Goal: Find specific page/section: Find specific page/section

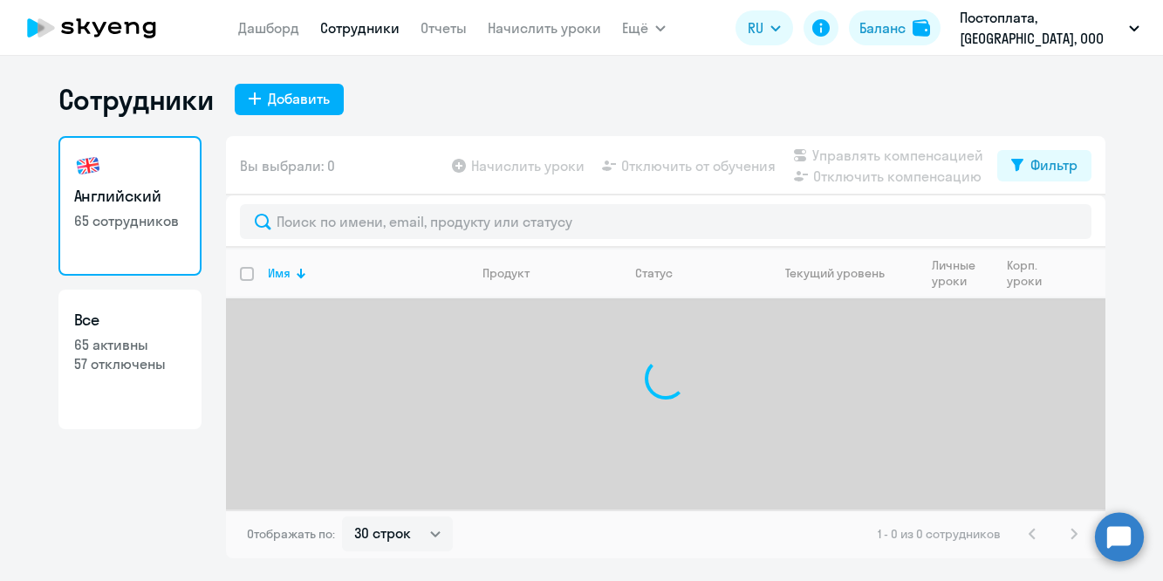
select select "30"
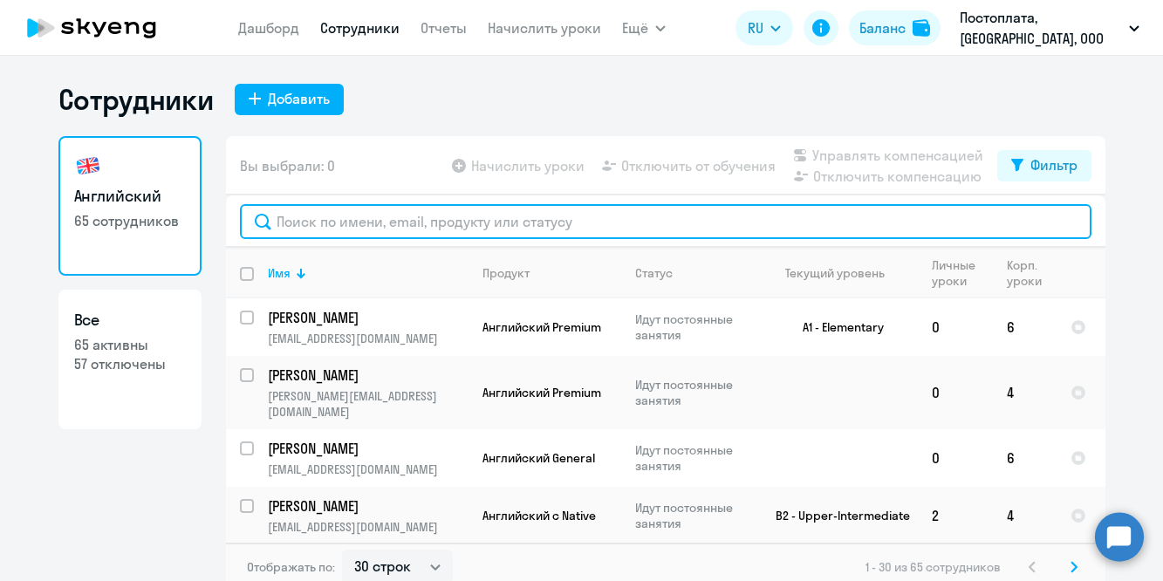
click at [403, 212] on input "text" at bounding box center [665, 221] width 851 height 35
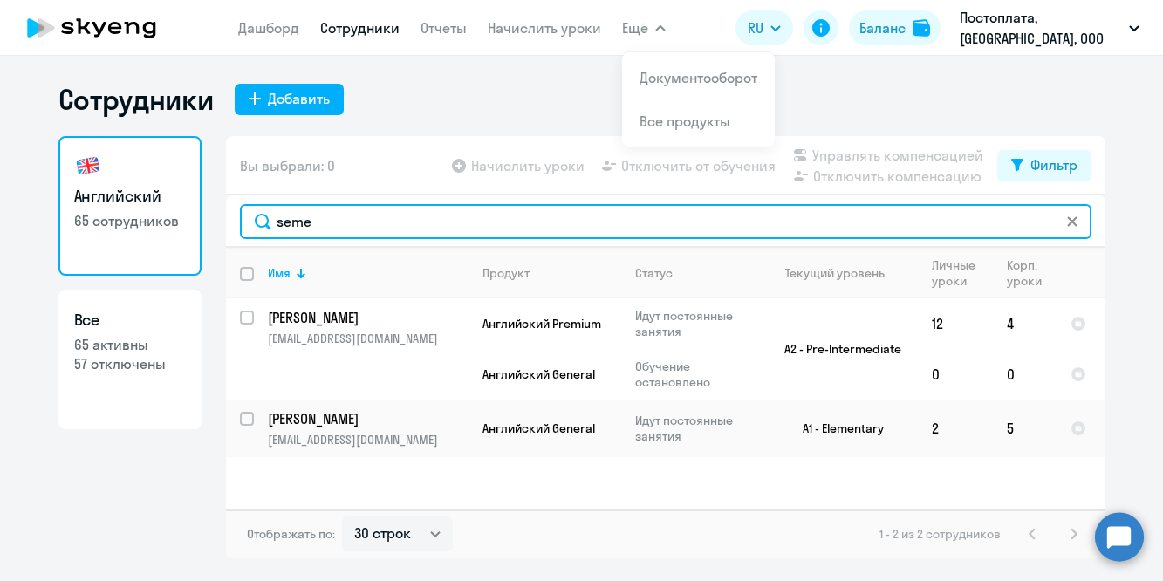
type input "seme"
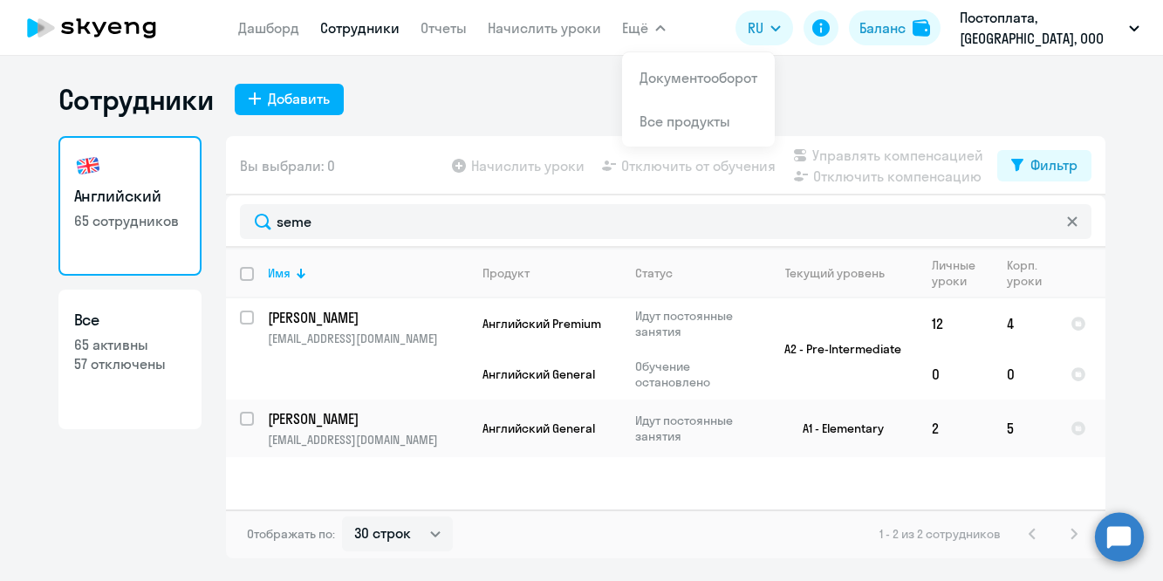
click at [564, 37] on app-menu-item-link "Начислить уроки" at bounding box center [544, 28] width 113 height 22
click at [537, 36] on link "Начислить уроки" at bounding box center [544, 27] width 113 height 17
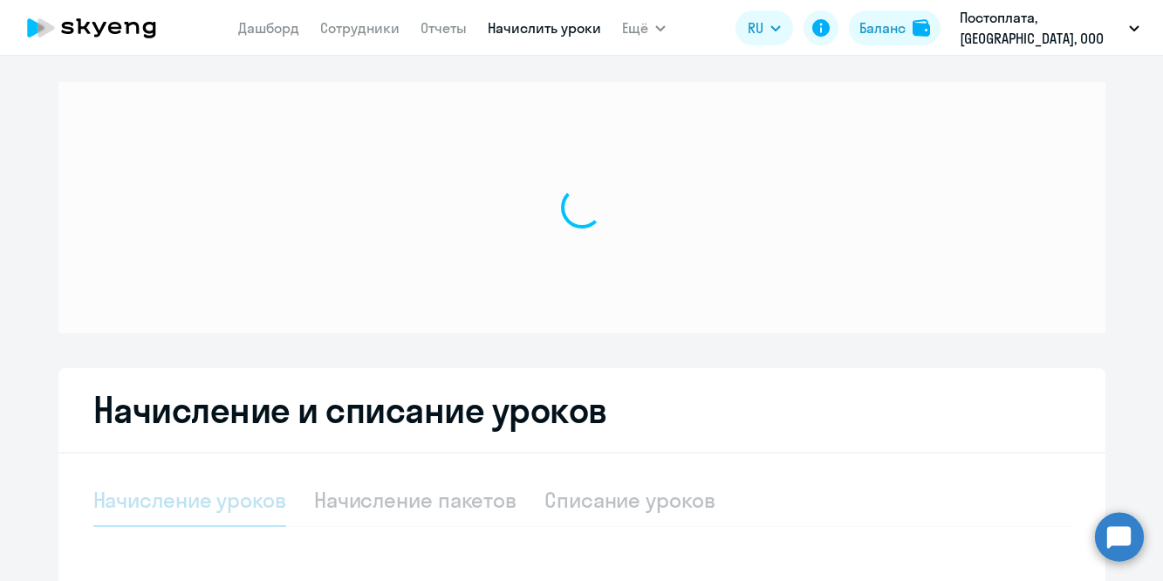
click at [534, 28] on link "Начислить уроки" at bounding box center [544, 27] width 113 height 17
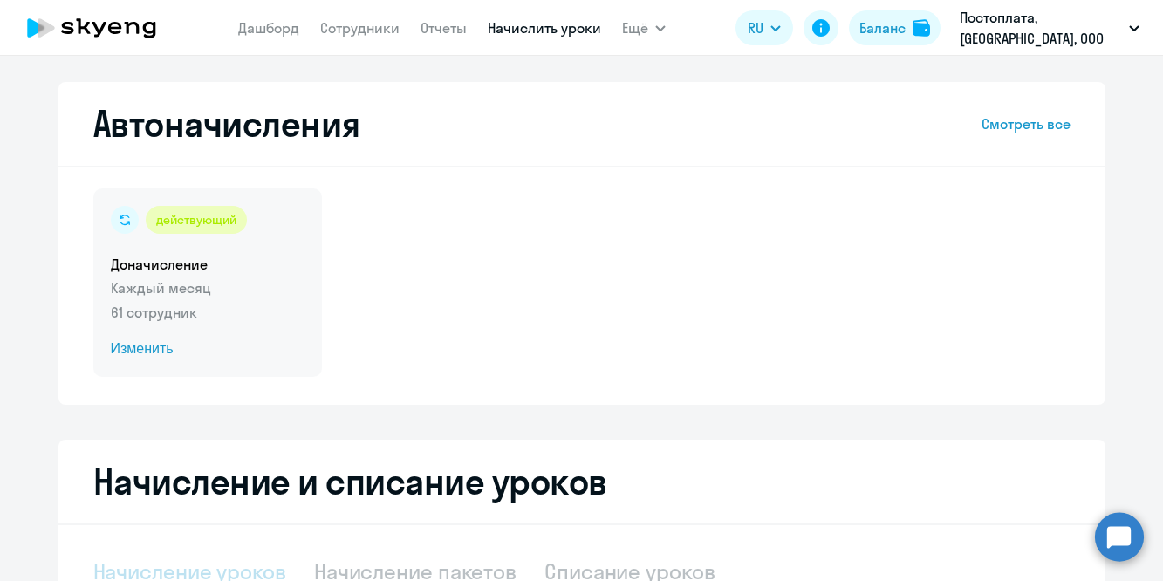
select select "10"
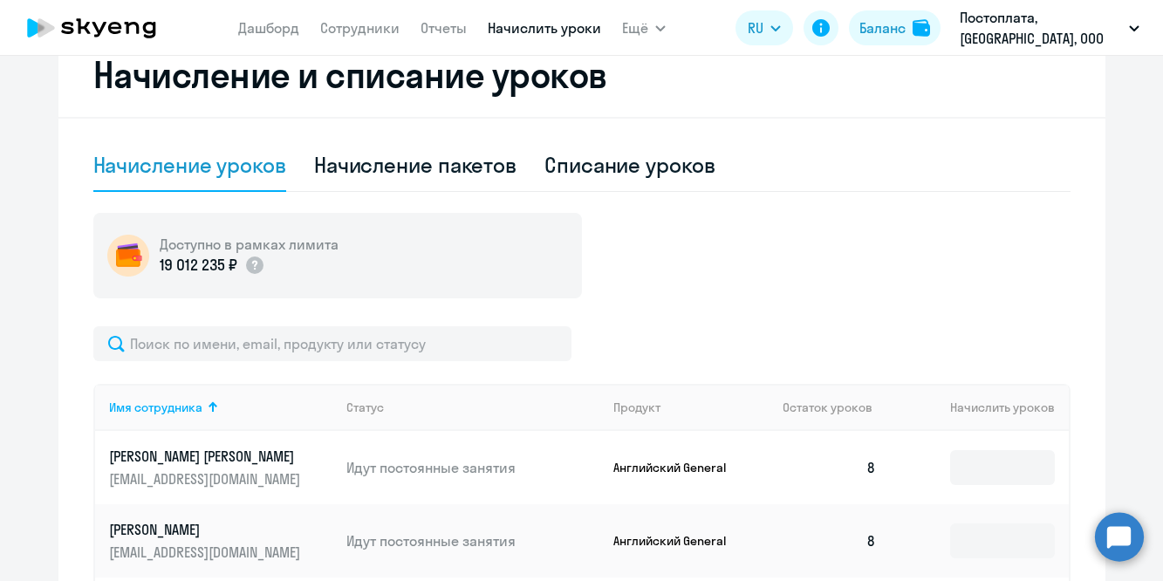
scroll to position [414, 0]
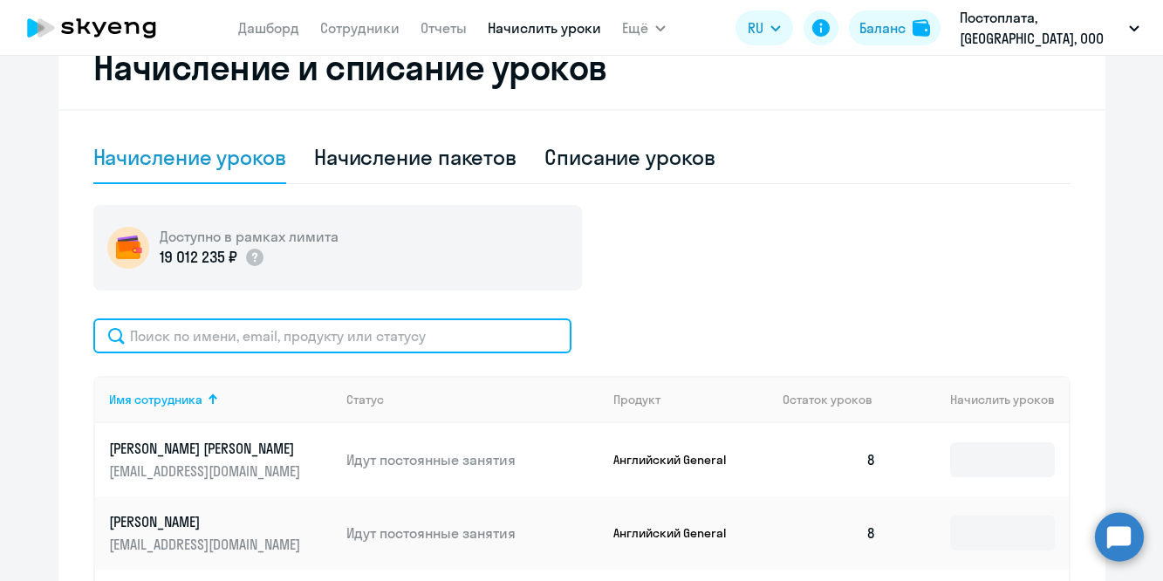
click at [332, 332] on input "text" at bounding box center [332, 335] width 478 height 35
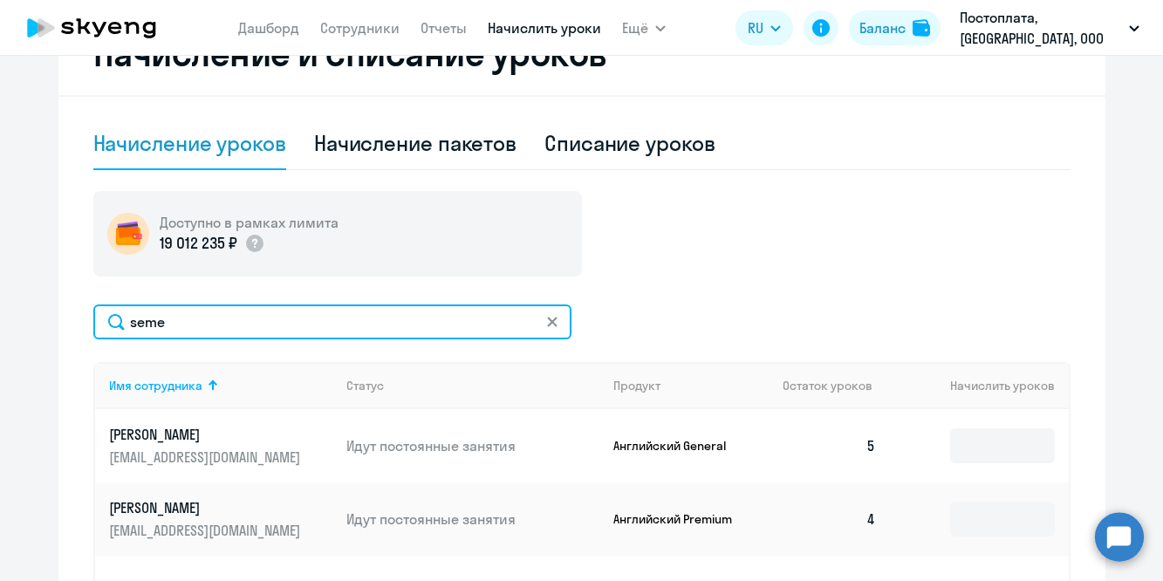
scroll to position [405, 0]
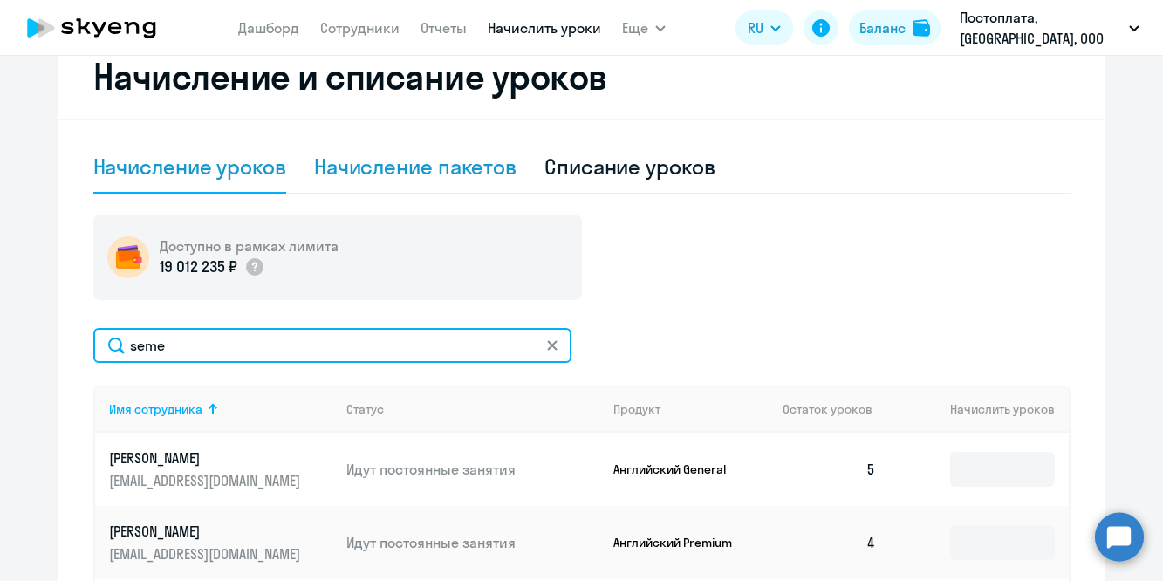
type input "seme"
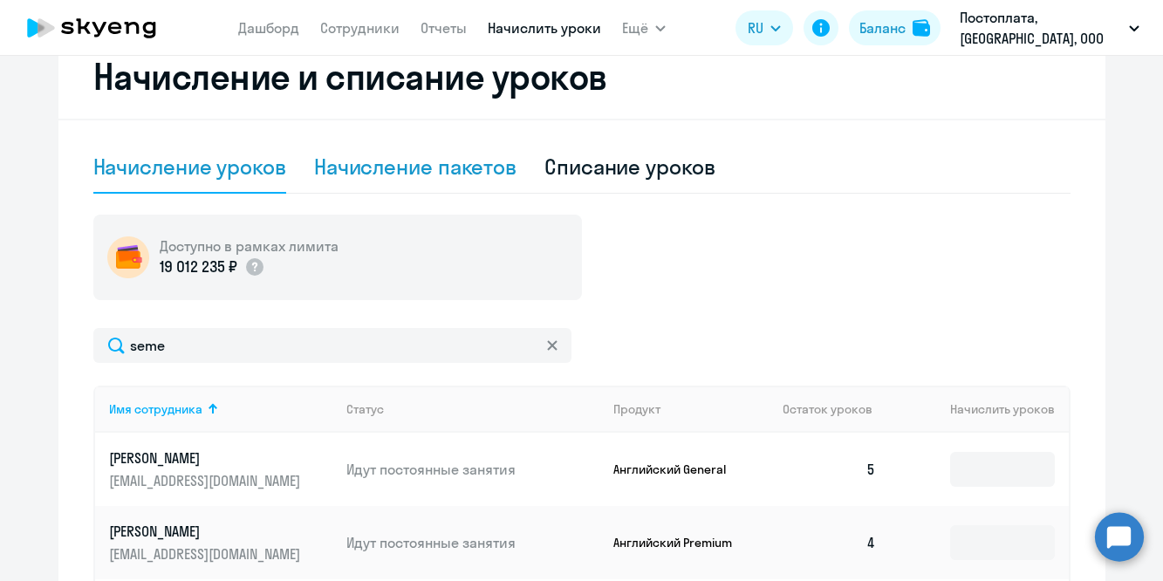
click at [426, 174] on div "Начисление пакетов" at bounding box center [415, 167] width 202 height 28
select select "10"
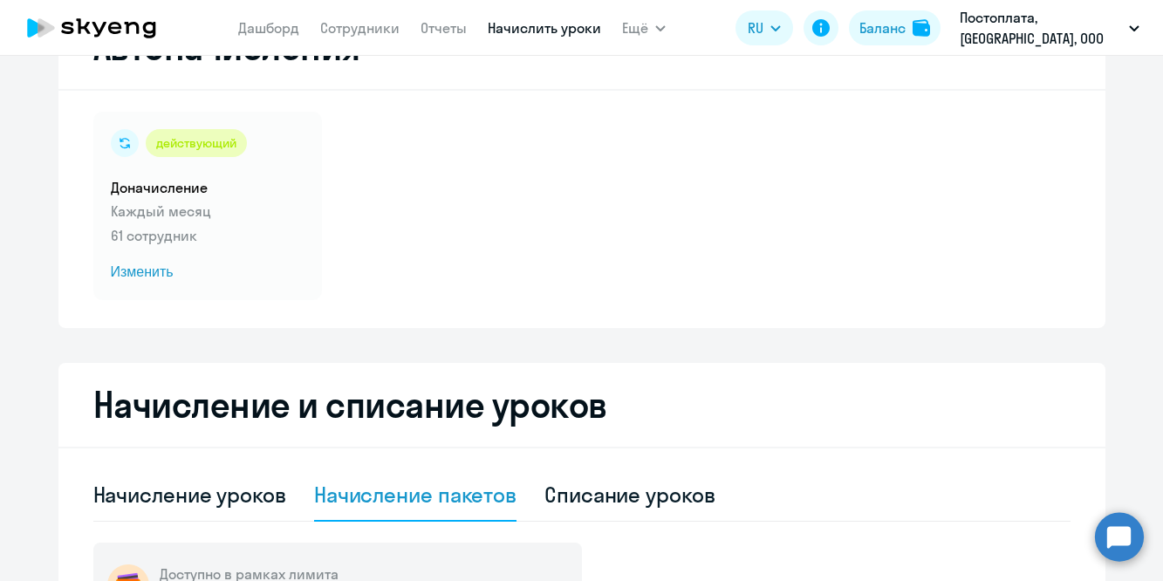
scroll to position [69, 0]
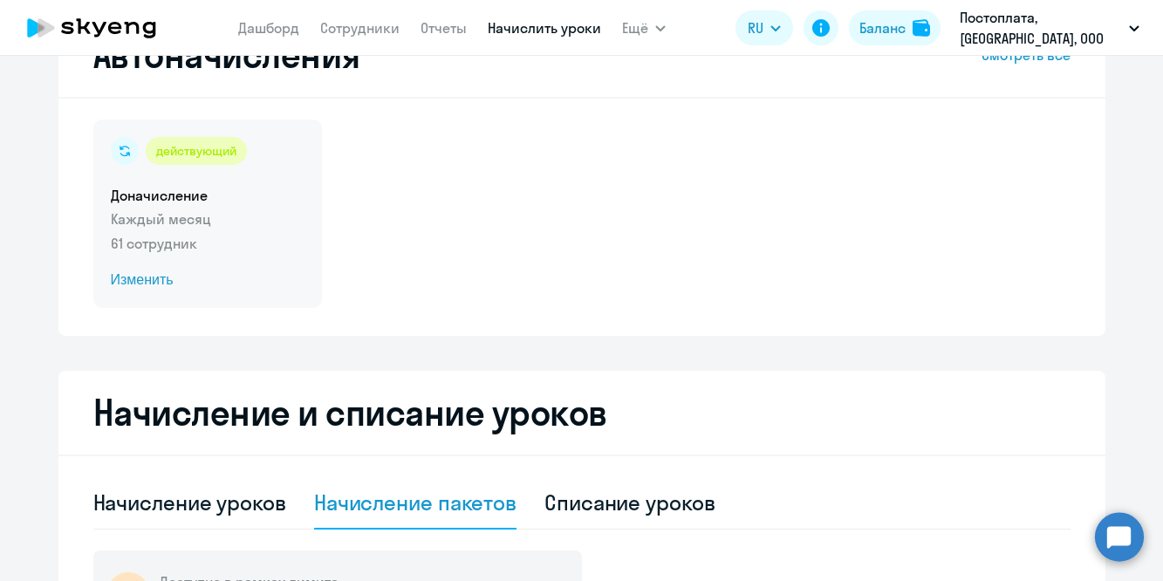
click at [154, 222] on p "Каждый месяц" at bounding box center [208, 219] width 194 height 21
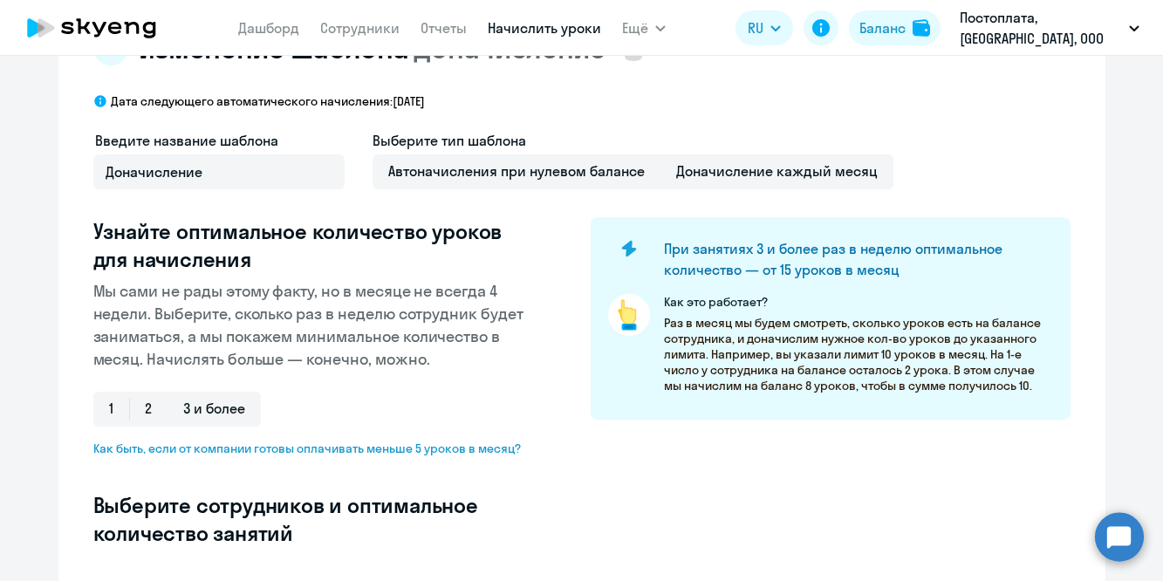
select select "10"
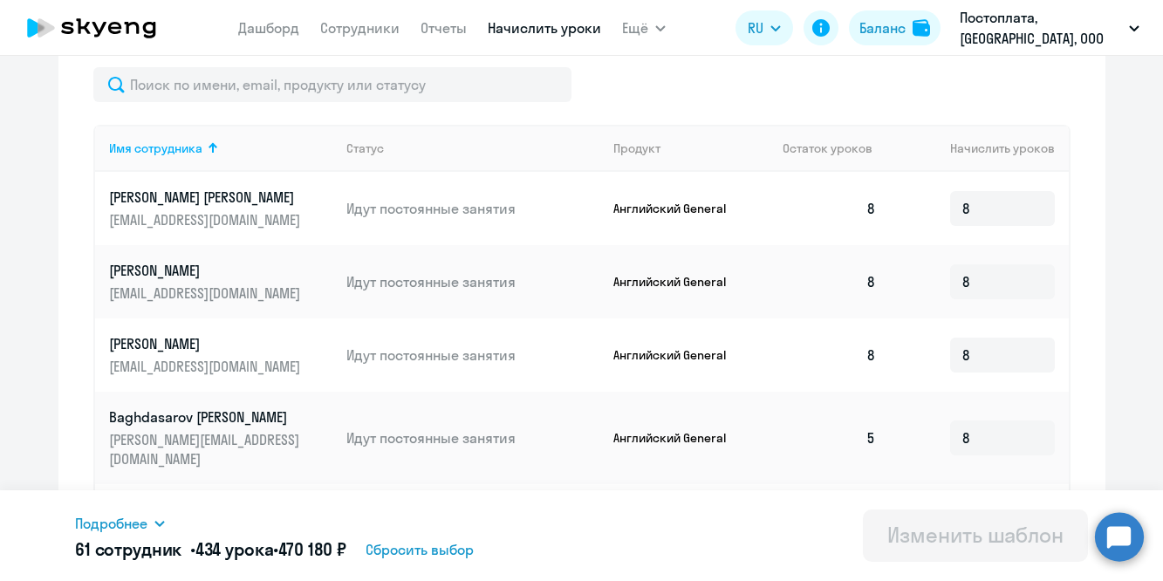
scroll to position [570, 0]
click at [282, 104] on div "Имя сотрудника Статус Продукт Остаток уроков Начислить уроков [PERSON_NAME] Rom…" at bounding box center [581, 518] width 977 height 902
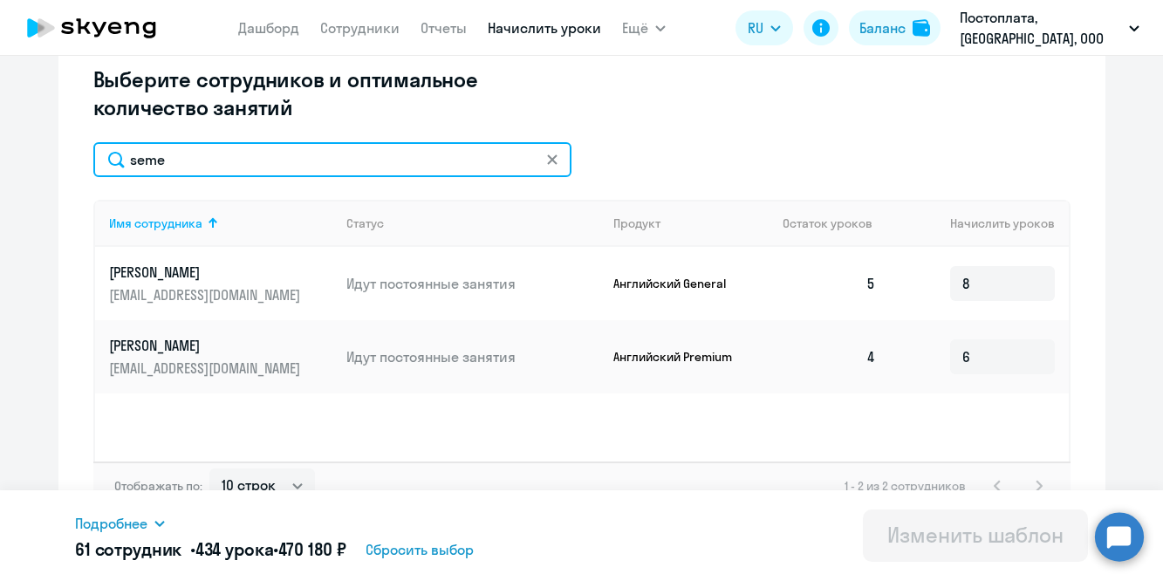
scroll to position [484, 0]
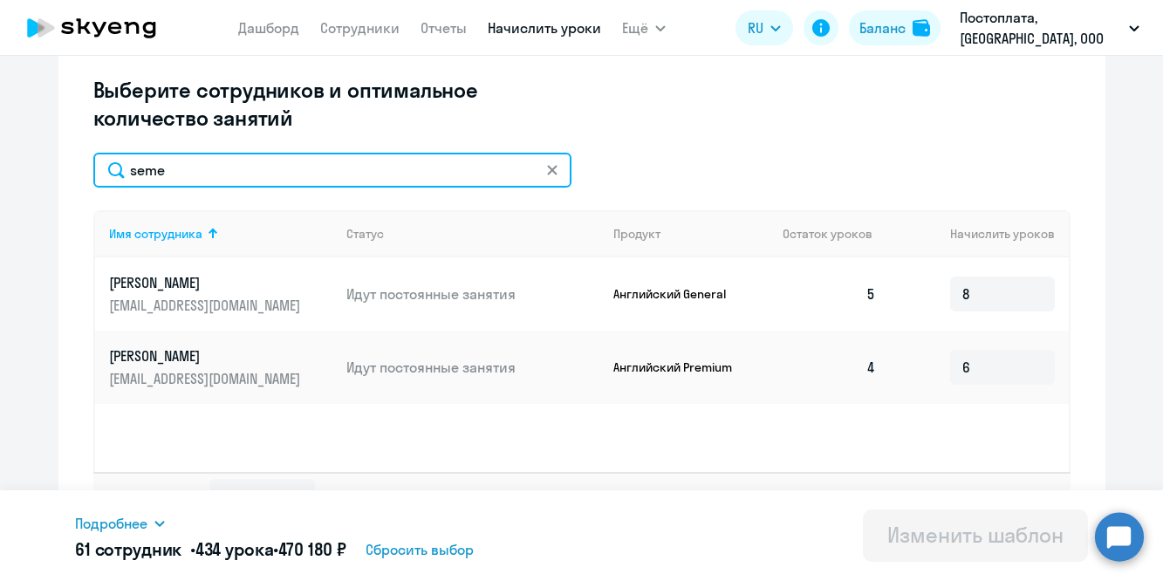
type input "seme"
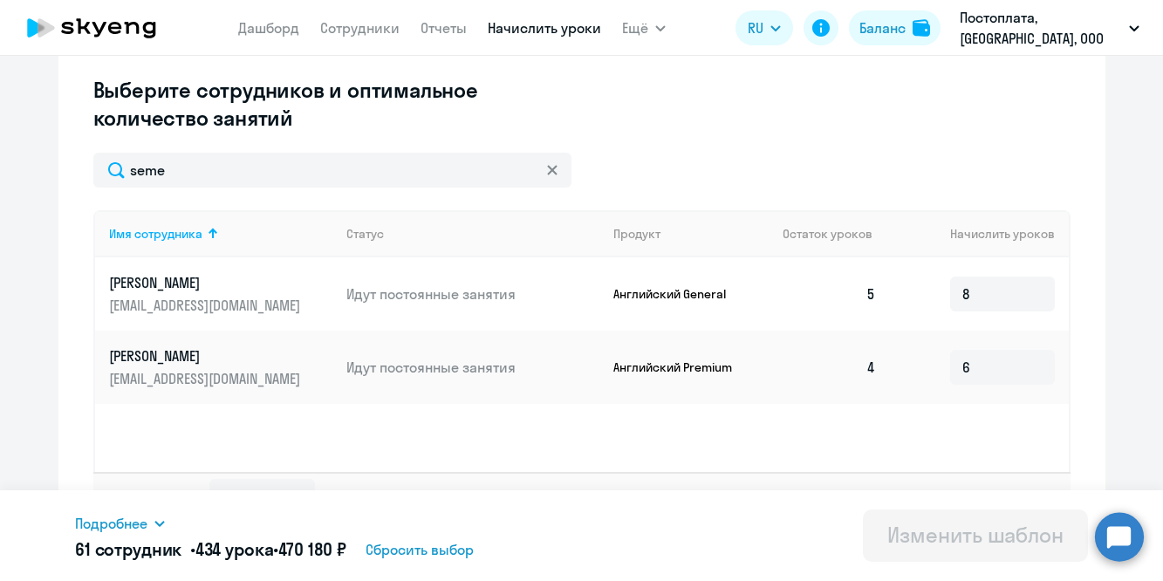
click at [141, 282] on p "[PERSON_NAME]" at bounding box center [206, 282] width 195 height 19
click at [220, 296] on p "[EMAIL_ADDRESS][DOMAIN_NAME]" at bounding box center [206, 305] width 195 height 19
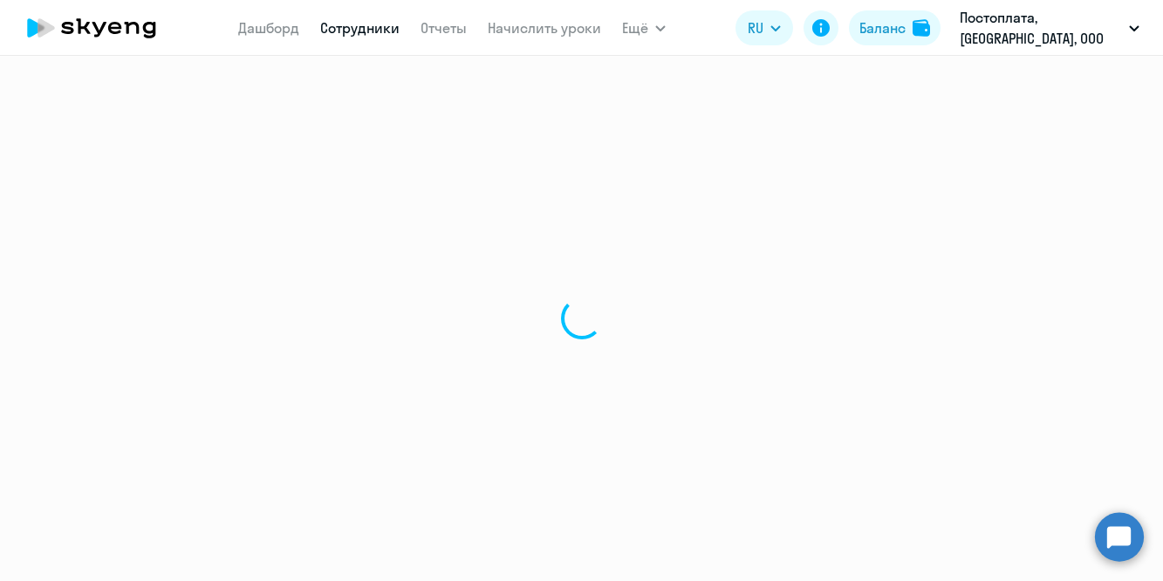
select select "english"
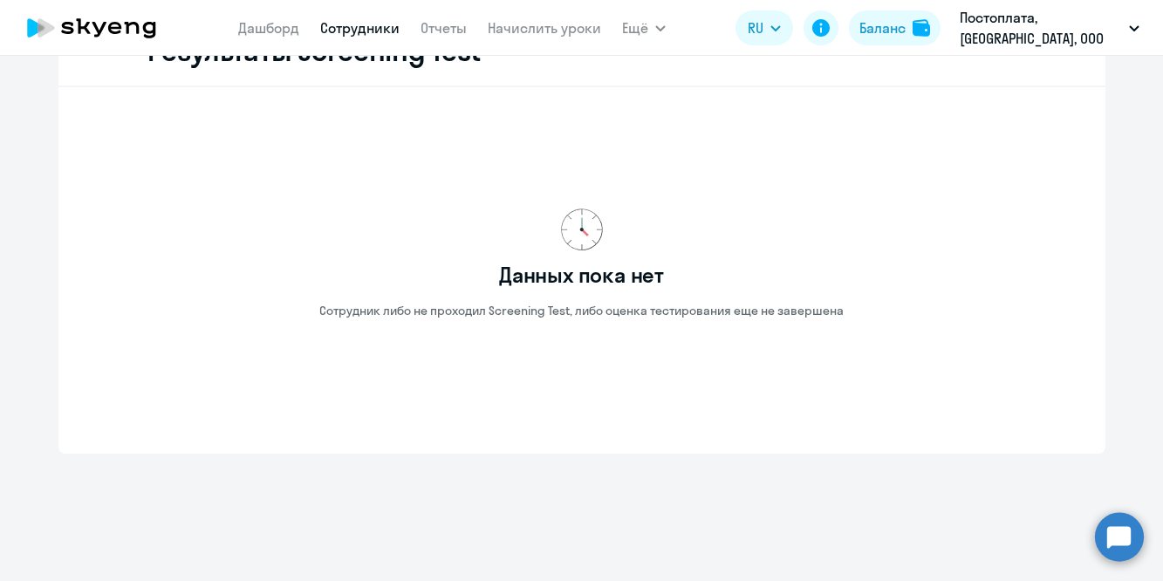
scroll to position [3020, 0]
